Goal: Transaction & Acquisition: Purchase product/service

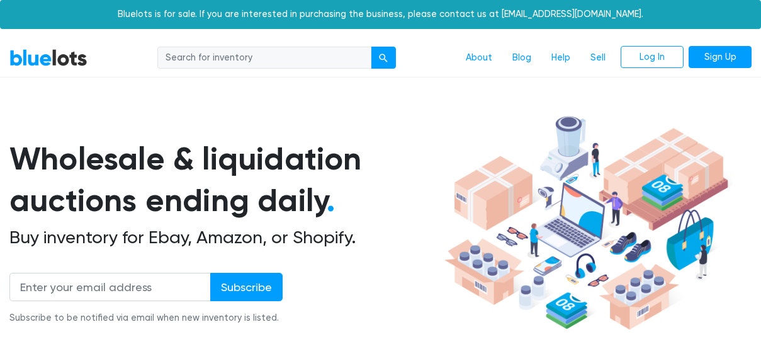
click at [222, 62] on input "search" at bounding box center [264, 58] width 214 height 23
type input "new era hats"
click at [371, 47] on button "submit" at bounding box center [383, 58] width 25 height 23
click at [386, 55] on div "submit" at bounding box center [383, 58] width 9 height 9
click at [297, 58] on input "search" at bounding box center [264, 58] width 214 height 23
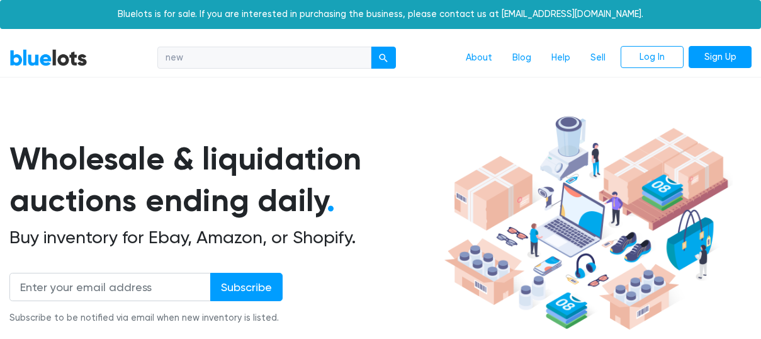
type input "new era"
click at [384, 55] on div "submit" at bounding box center [383, 58] width 9 height 9
